Goal: Find specific page/section: Find specific page/section

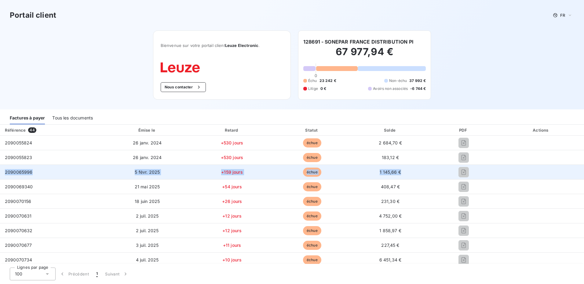
drag, startPoint x: 458, startPoint y: 163, endPoint x: 458, endPoint y: 167, distance: 3.7
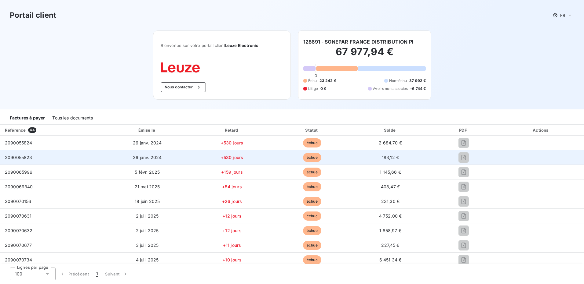
drag, startPoint x: 458, startPoint y: 167, endPoint x: 416, endPoint y: 154, distance: 44.2
click at [416, 154] on td "183,12 €" at bounding box center [390, 157] width 77 height 15
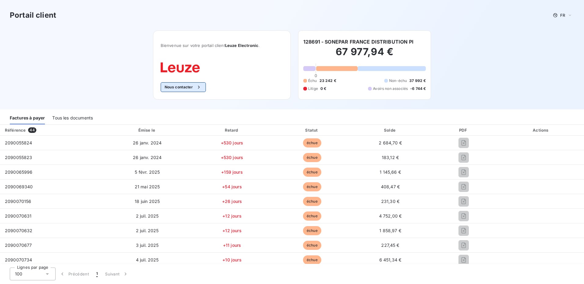
click at [186, 85] on button "Nous contacter" at bounding box center [183, 87] width 45 height 10
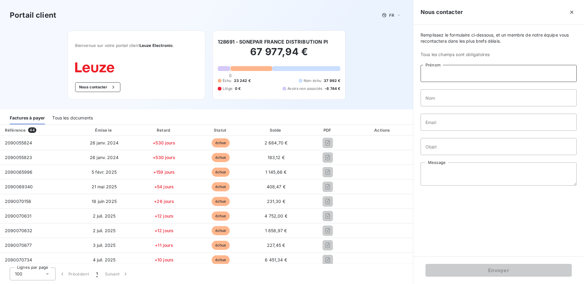
click at [460, 75] on input "Prénom" at bounding box center [498, 73] width 156 height 17
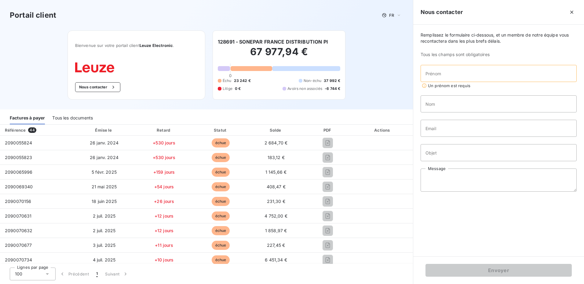
click at [492, 7] on div "Nous contacter" at bounding box center [498, 12] width 171 height 25
click at [358, 75] on div "Portail client FR Bienvenue sur votre portail client Leuze Electronic . Nous co…" at bounding box center [206, 55] width 413 height 110
click at [572, 12] on icon "button" at bounding box center [571, 12] width 3 height 3
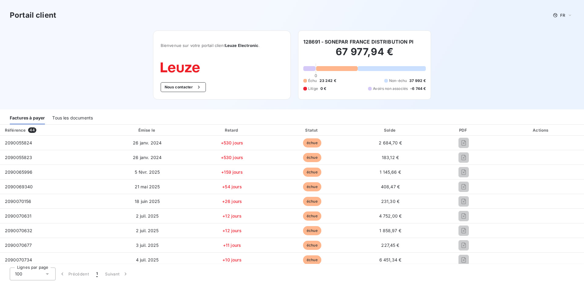
click at [71, 117] on div "Tous les documents" at bounding box center [72, 118] width 41 height 13
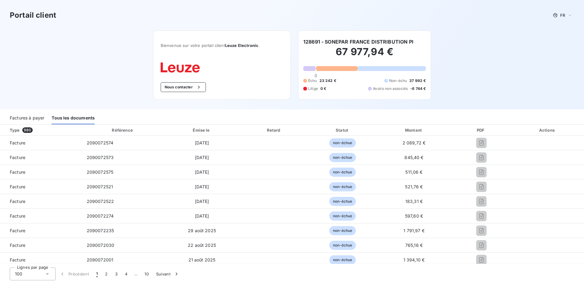
click at [37, 119] on div "Factures à payer" at bounding box center [27, 118] width 34 height 13
